Goal: Information Seeking & Learning: Check status

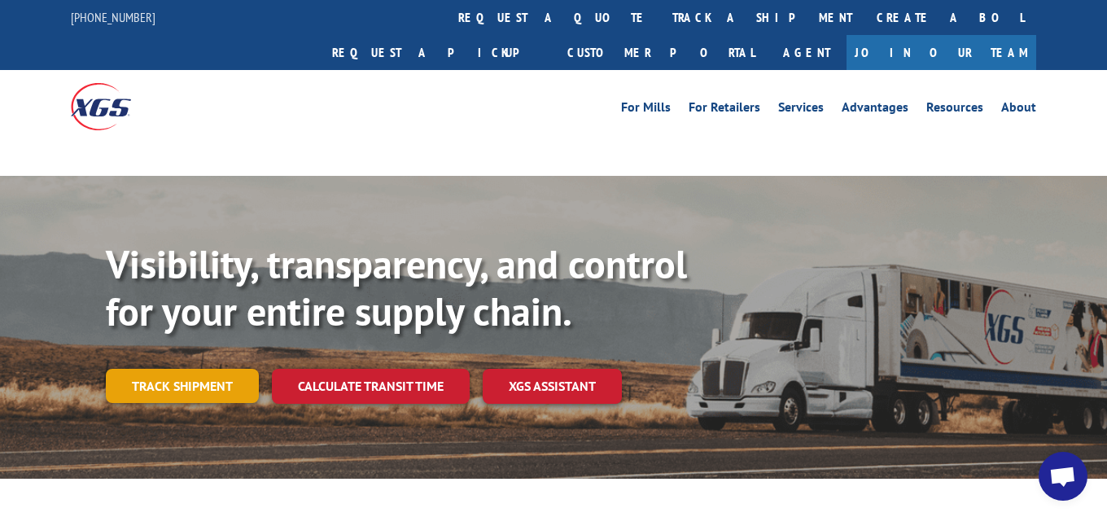
click at [200, 369] on link "Track shipment" at bounding box center [182, 386] width 153 height 34
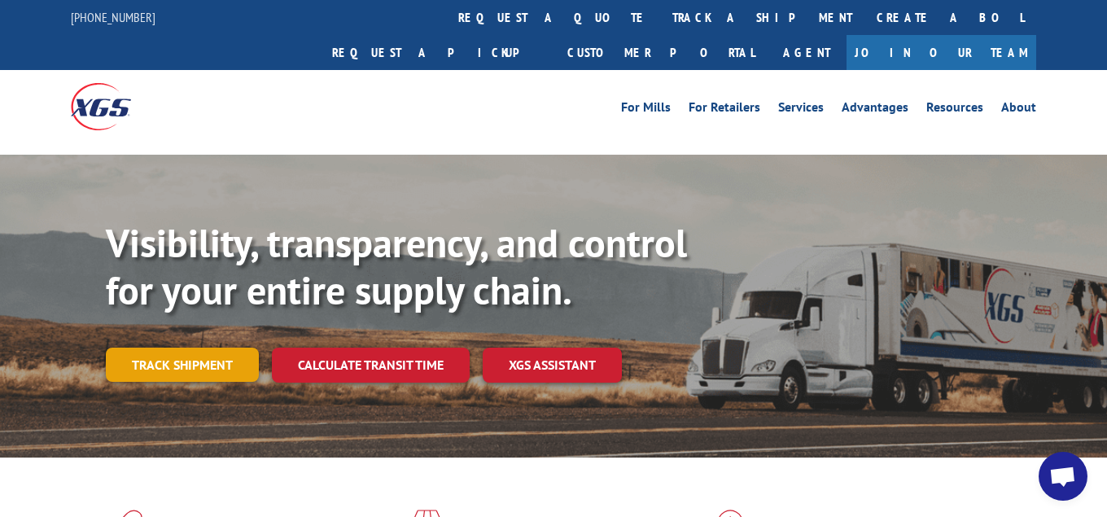
click at [224, 348] on link "Track shipment" at bounding box center [182, 365] width 153 height 34
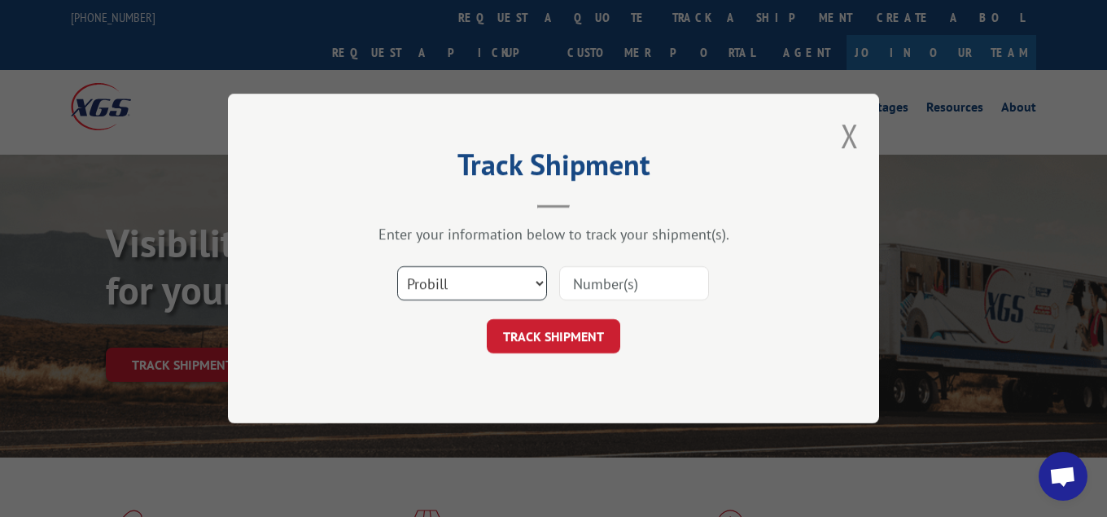
click at [397, 266] on select "Select category... Probill BOL PO" at bounding box center [472, 283] width 150 height 34
select select "bol"
click option "BOL" at bounding box center [0, 0] width 0 height 0
click at [633, 285] on input at bounding box center [634, 283] width 150 height 34
type input "7042890"
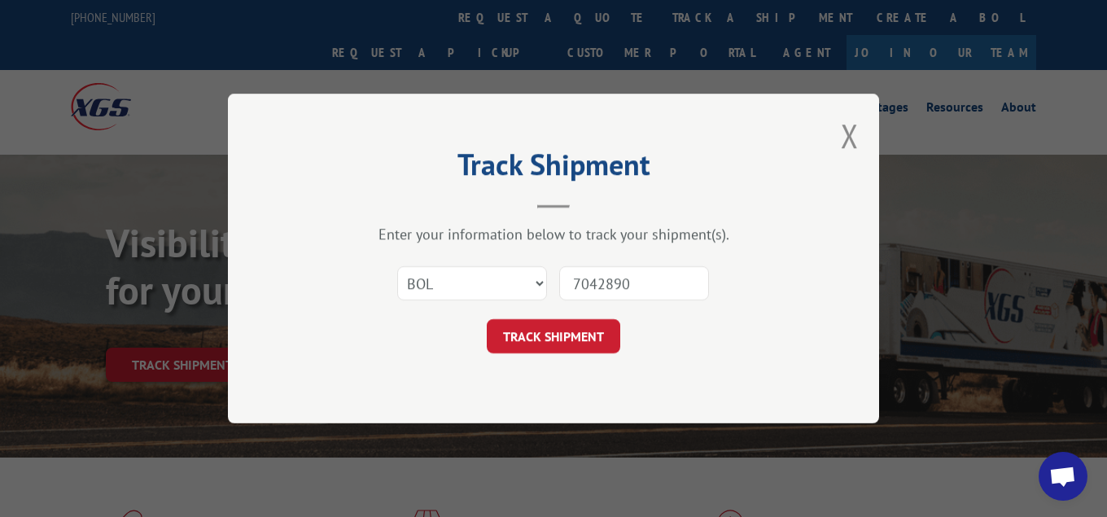
click button "TRACK SHIPMENT" at bounding box center [553, 336] width 133 height 34
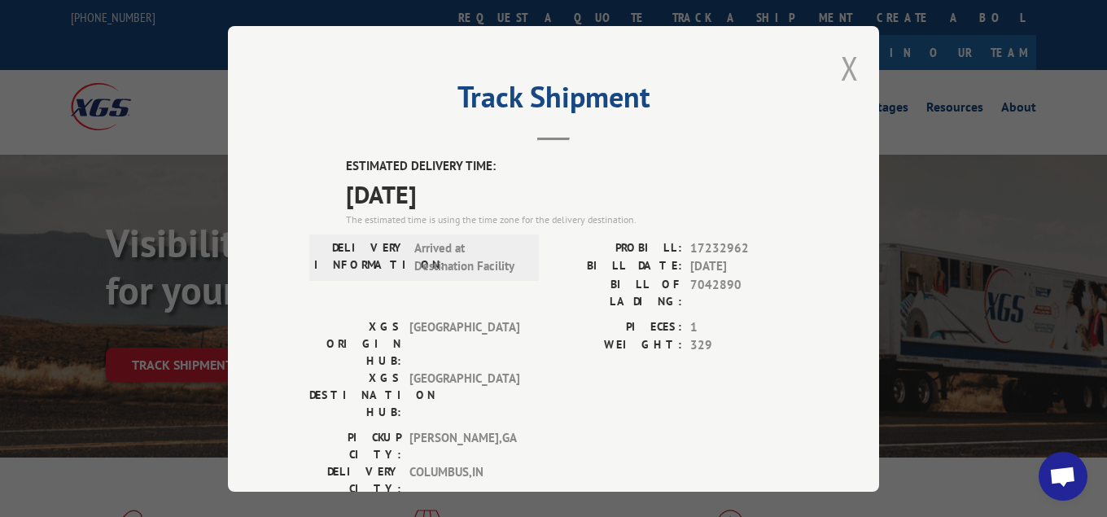
click at [854, 68] on button "Close modal" at bounding box center [850, 67] width 18 height 43
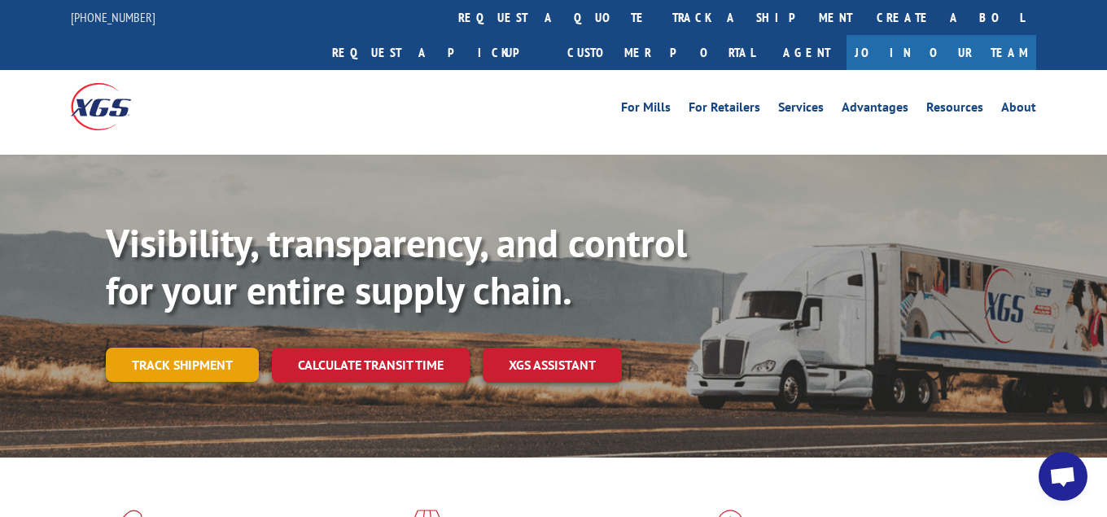
click at [195, 348] on link "Track shipment" at bounding box center [182, 365] width 153 height 34
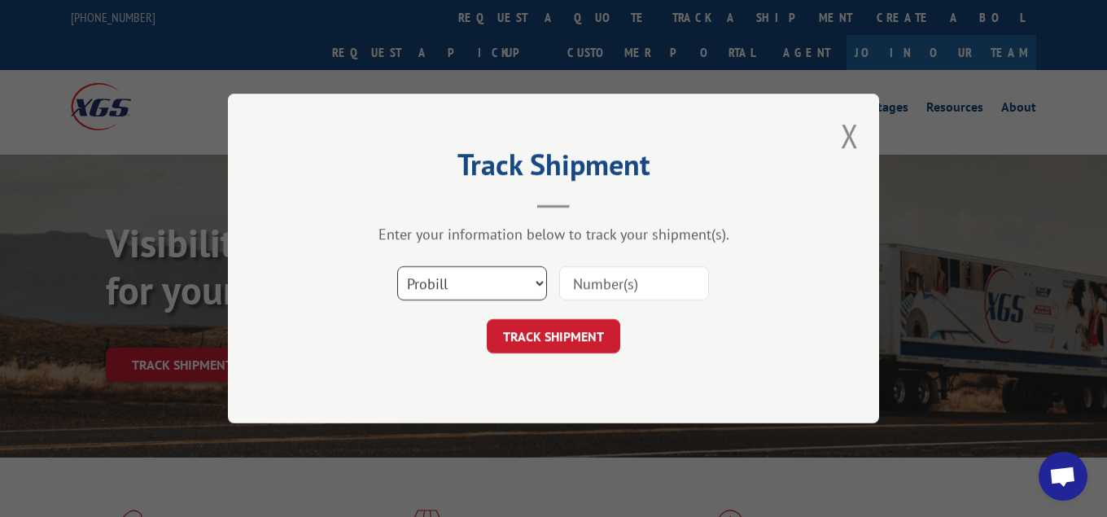
click at [397, 266] on select "Select category... Probill BOL PO" at bounding box center [472, 283] width 150 height 34
select select "bol"
click option "BOL" at bounding box center [0, 0] width 0 height 0
click at [610, 277] on input at bounding box center [634, 283] width 150 height 34
type input "7046722"
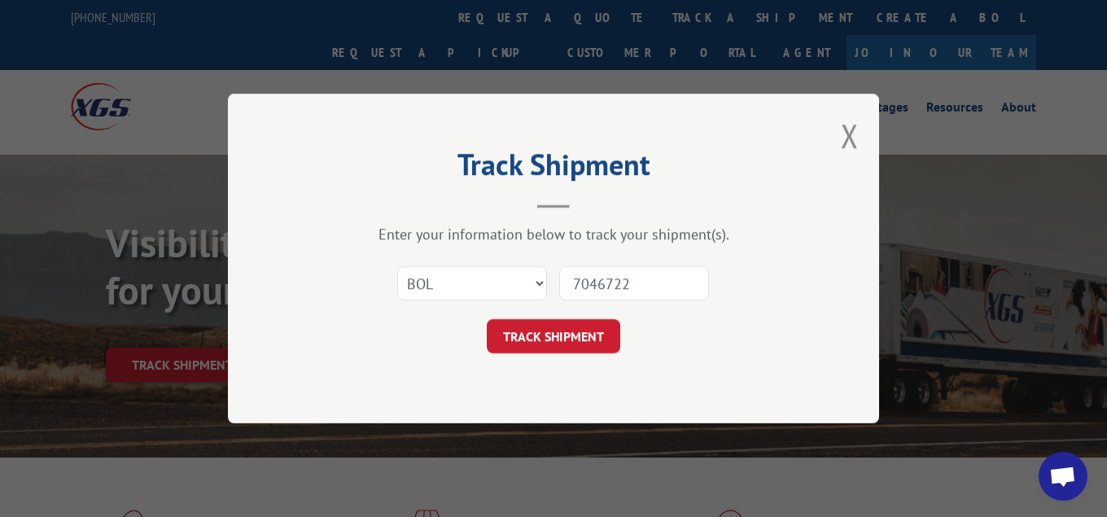
click button "TRACK SHIPMENT" at bounding box center [553, 336] width 133 height 34
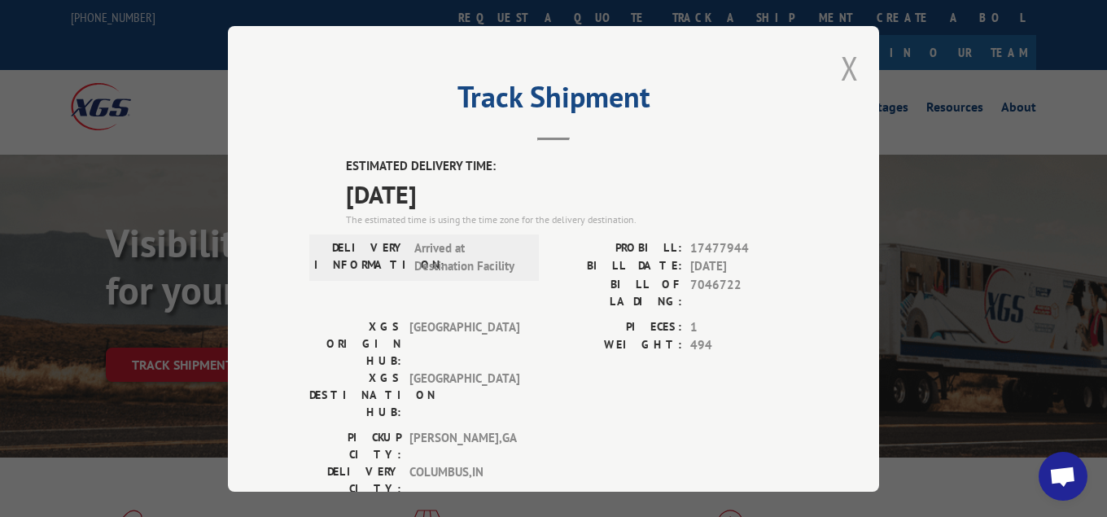
click at [853, 65] on button "Close modal" at bounding box center [850, 67] width 18 height 43
